Goal: Transaction & Acquisition: Purchase product/service

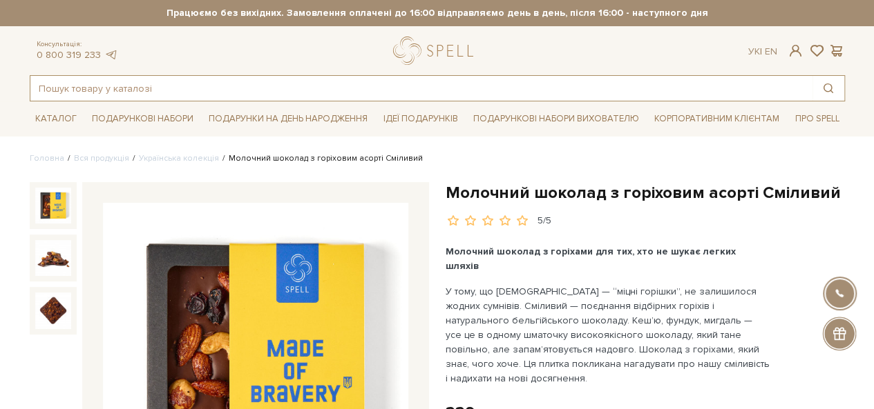
click at [175, 95] on input "text" at bounding box center [421, 88] width 782 height 25
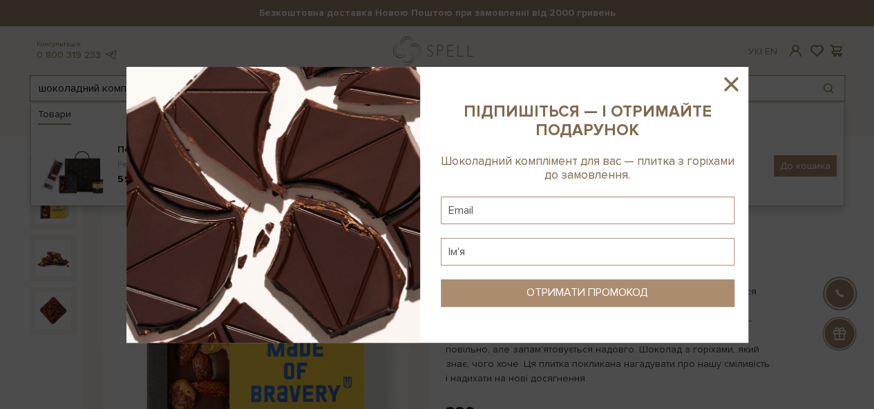
type input "шоколадний комплімент"
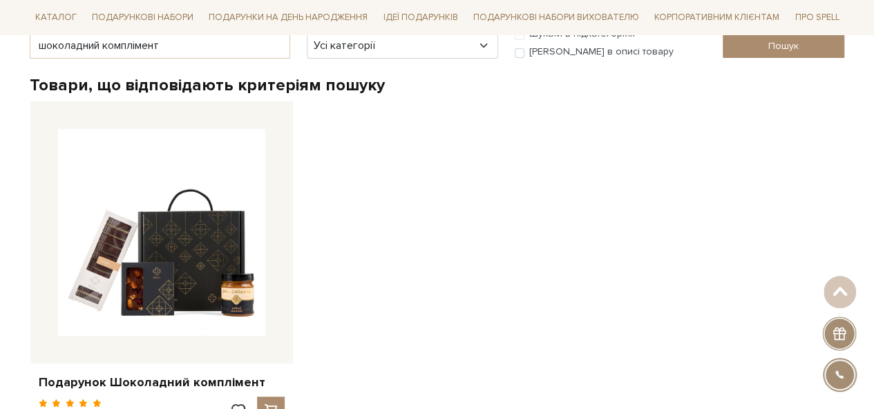
scroll to position [294, 0]
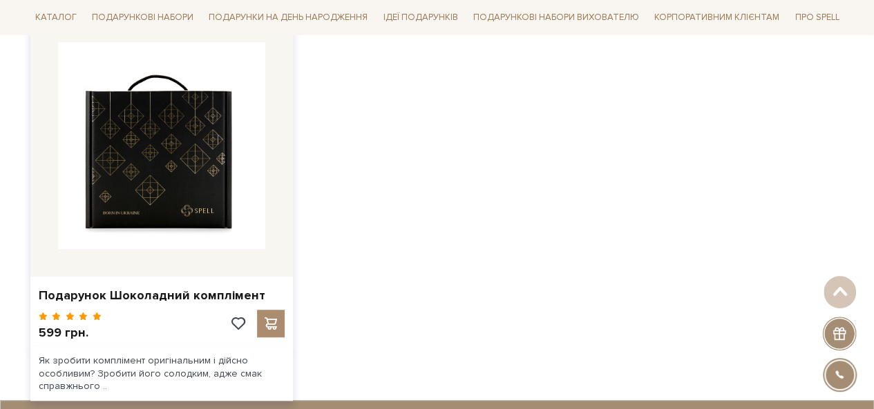
click at [204, 140] on img at bounding box center [161, 145] width 207 height 207
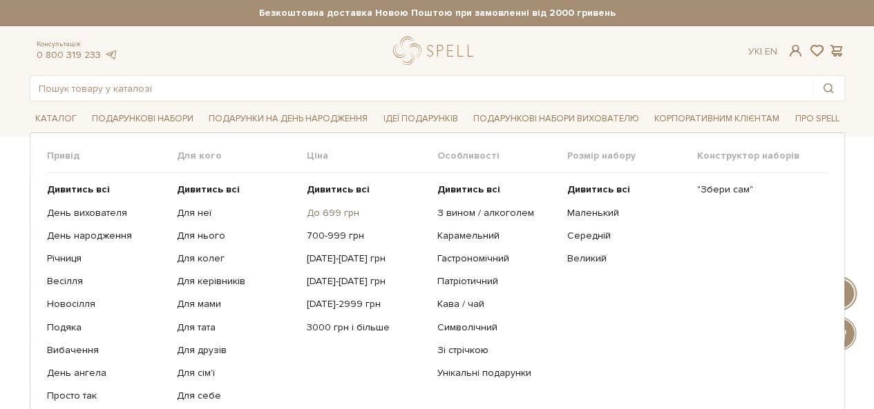
click at [318, 211] on link "До 699 грн" at bounding box center [366, 213] width 119 height 12
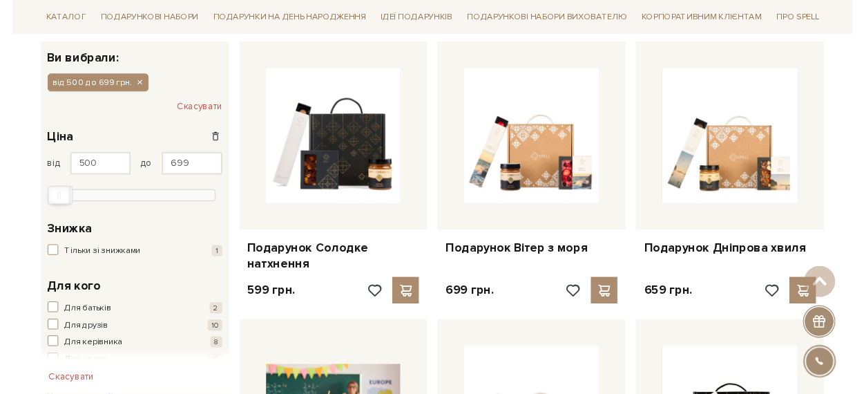
scroll to position [164, 0]
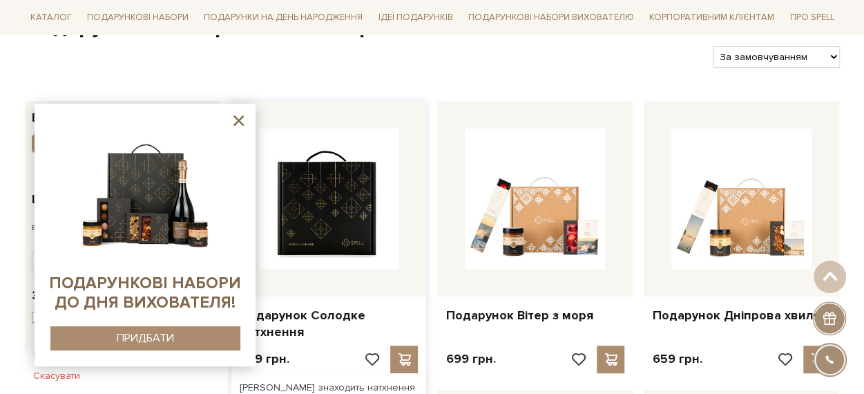
click at [304, 235] on img at bounding box center [329, 198] width 140 height 140
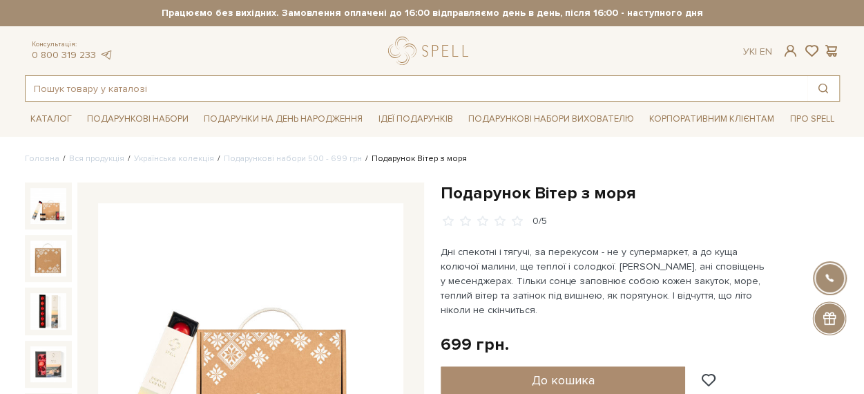
click at [228, 86] on input "text" at bounding box center [417, 88] width 782 height 25
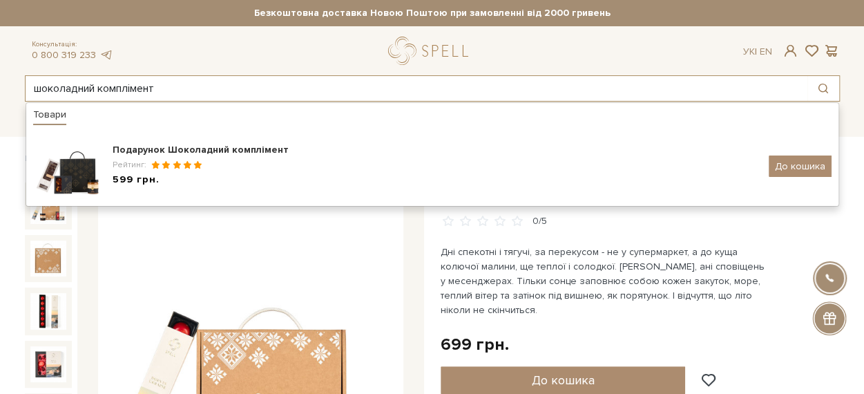
type input "шоколадний комплімент"
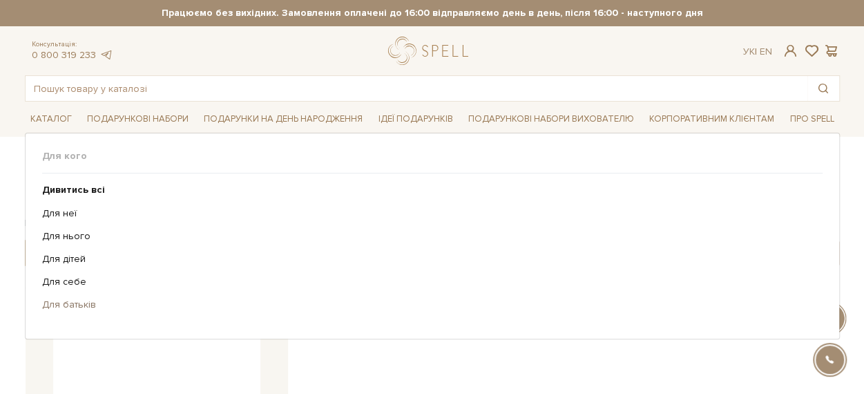
scroll to position [207, 0]
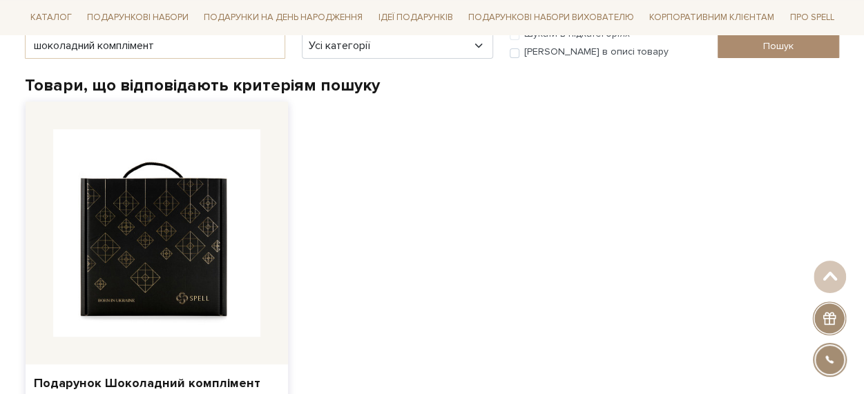
click at [214, 265] on img at bounding box center [156, 232] width 207 height 207
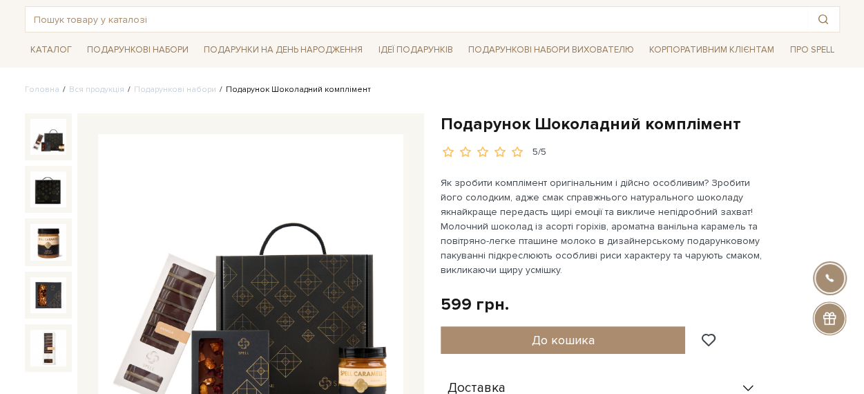
scroll to position [138, 0]
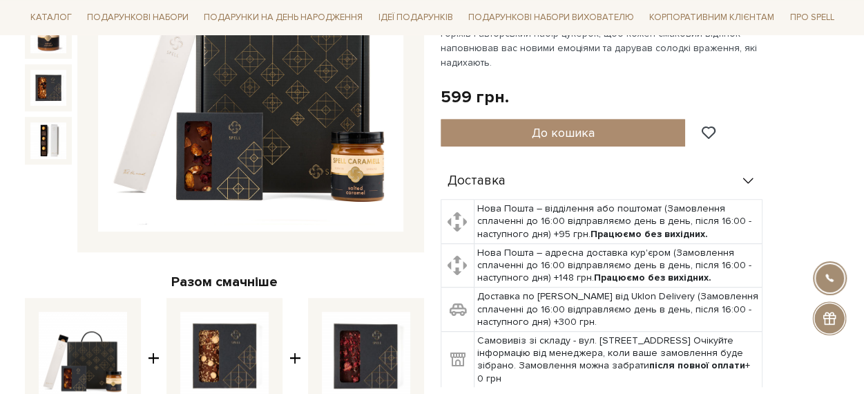
scroll to position [207, 0]
